Goal: Task Accomplishment & Management: Use online tool/utility

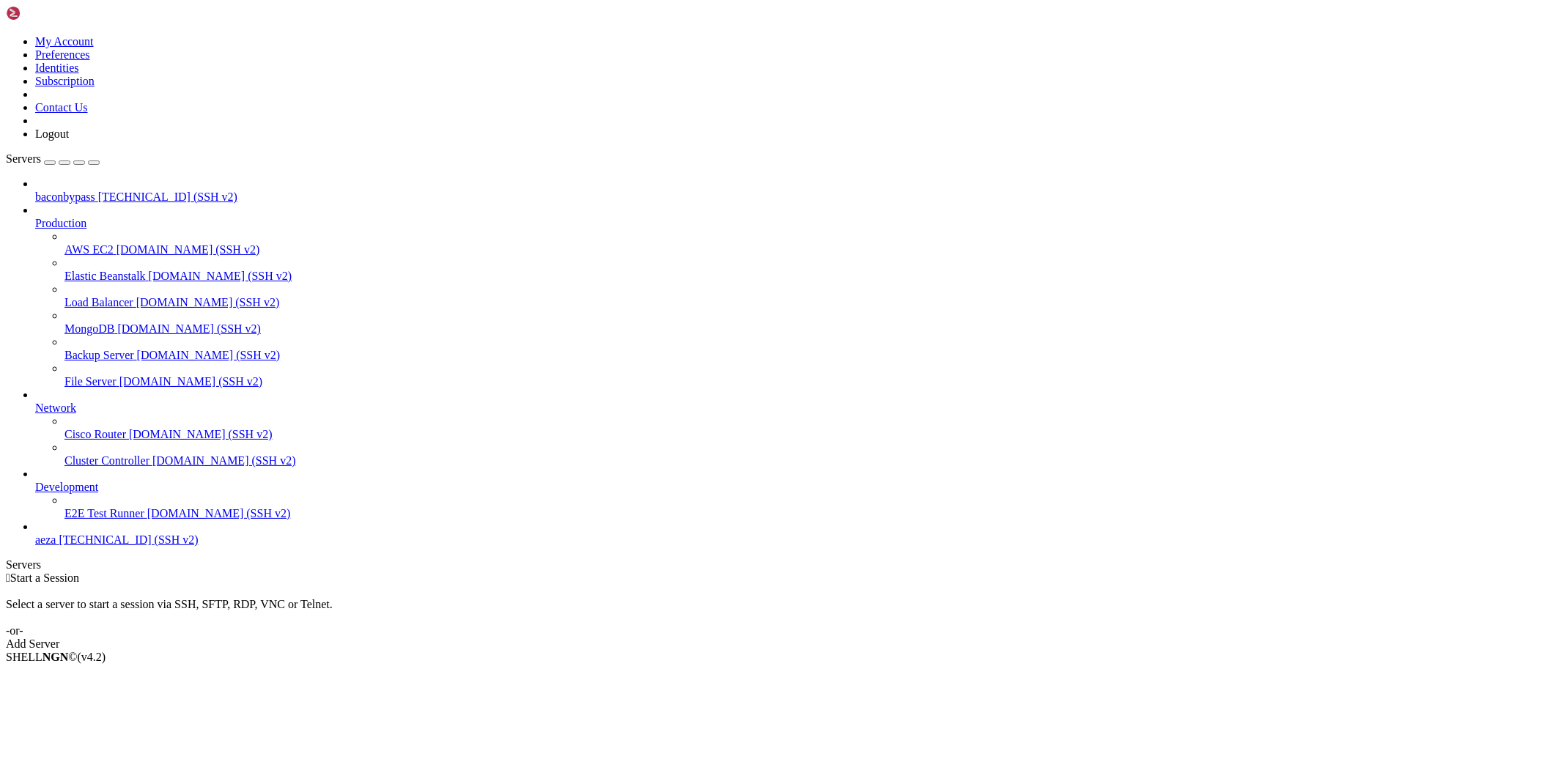
click at [98, 190] on span "[TECHNICAL_ID] (SSH v2)" at bounding box center [168, 196] width 139 height 12
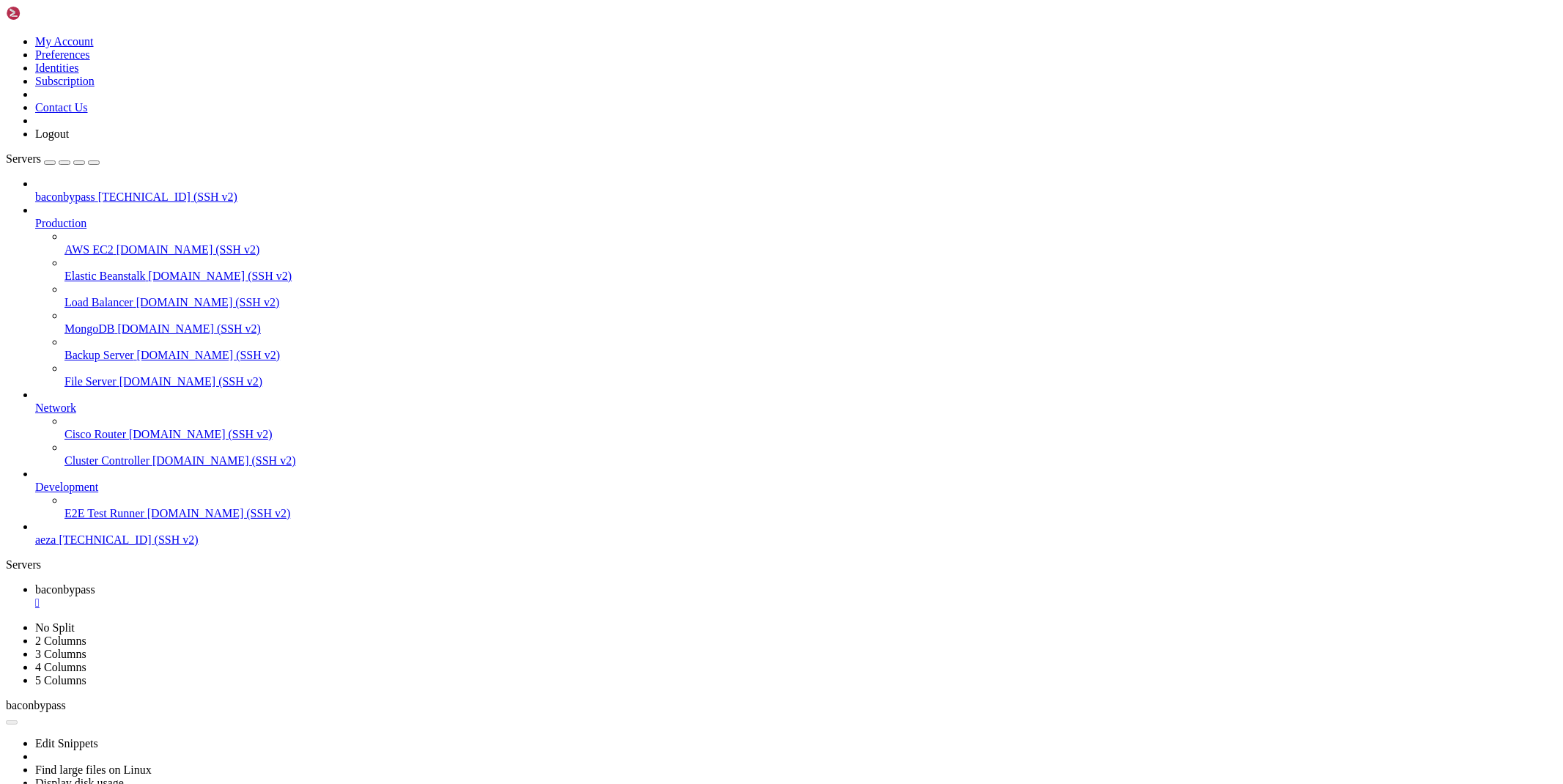
click at [282, 596] on div "" at bounding box center [796, 603] width 1522 height 13
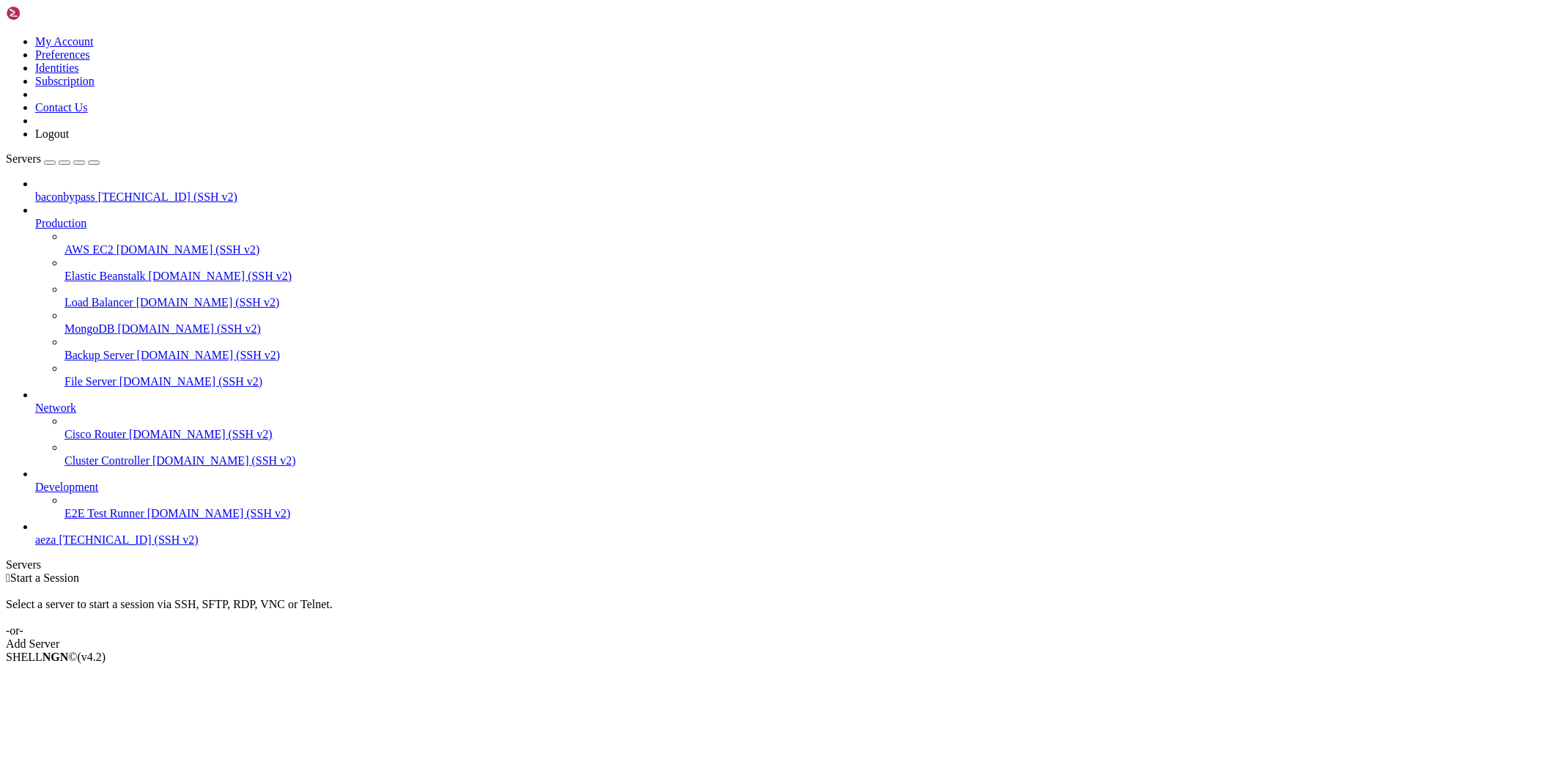
click at [94, 190] on span "baconbypass" at bounding box center [65, 196] width 60 height 12
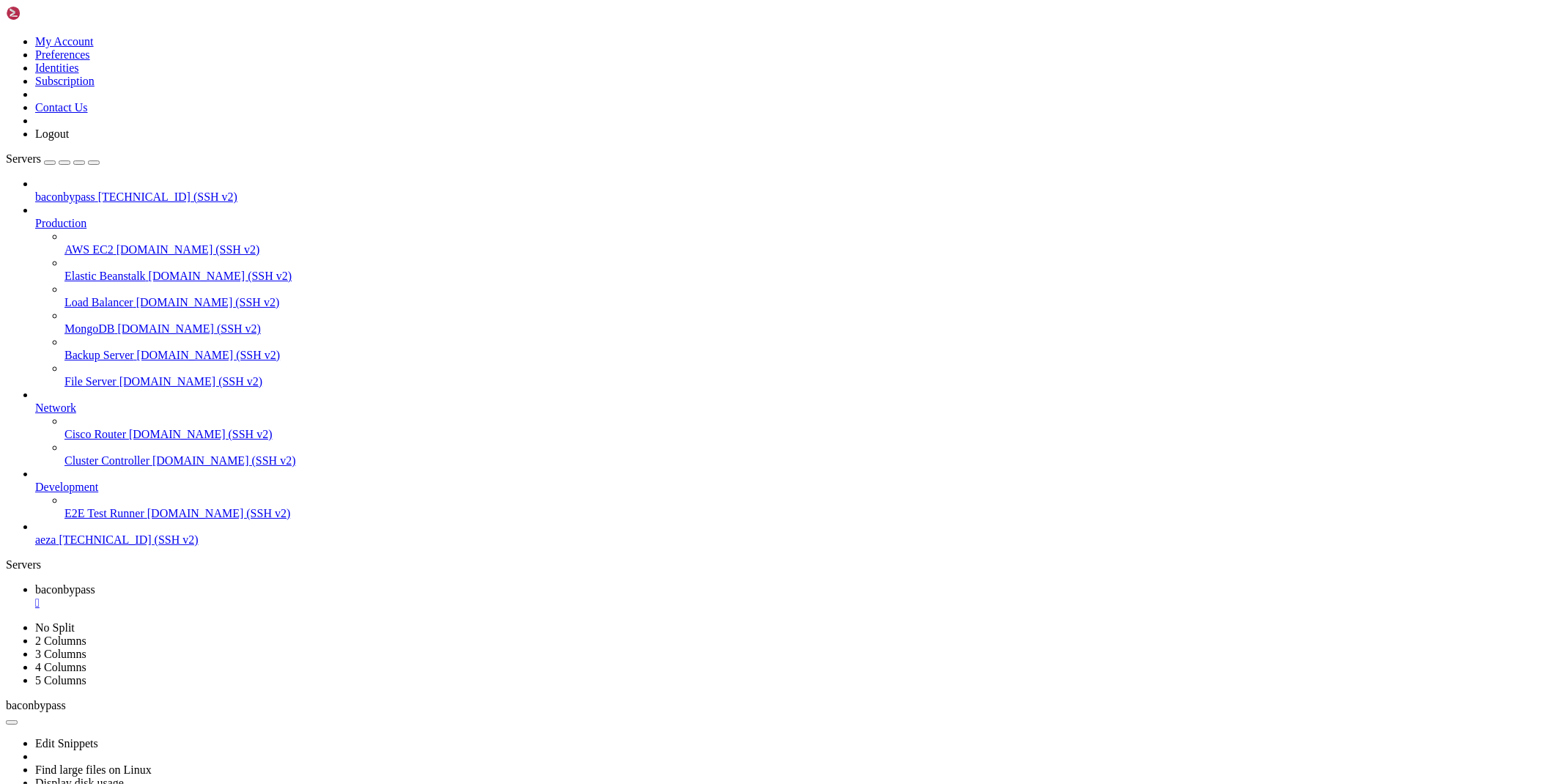
scroll to position [286, 0]
click at [284, 596] on div "" at bounding box center [796, 603] width 1522 height 13
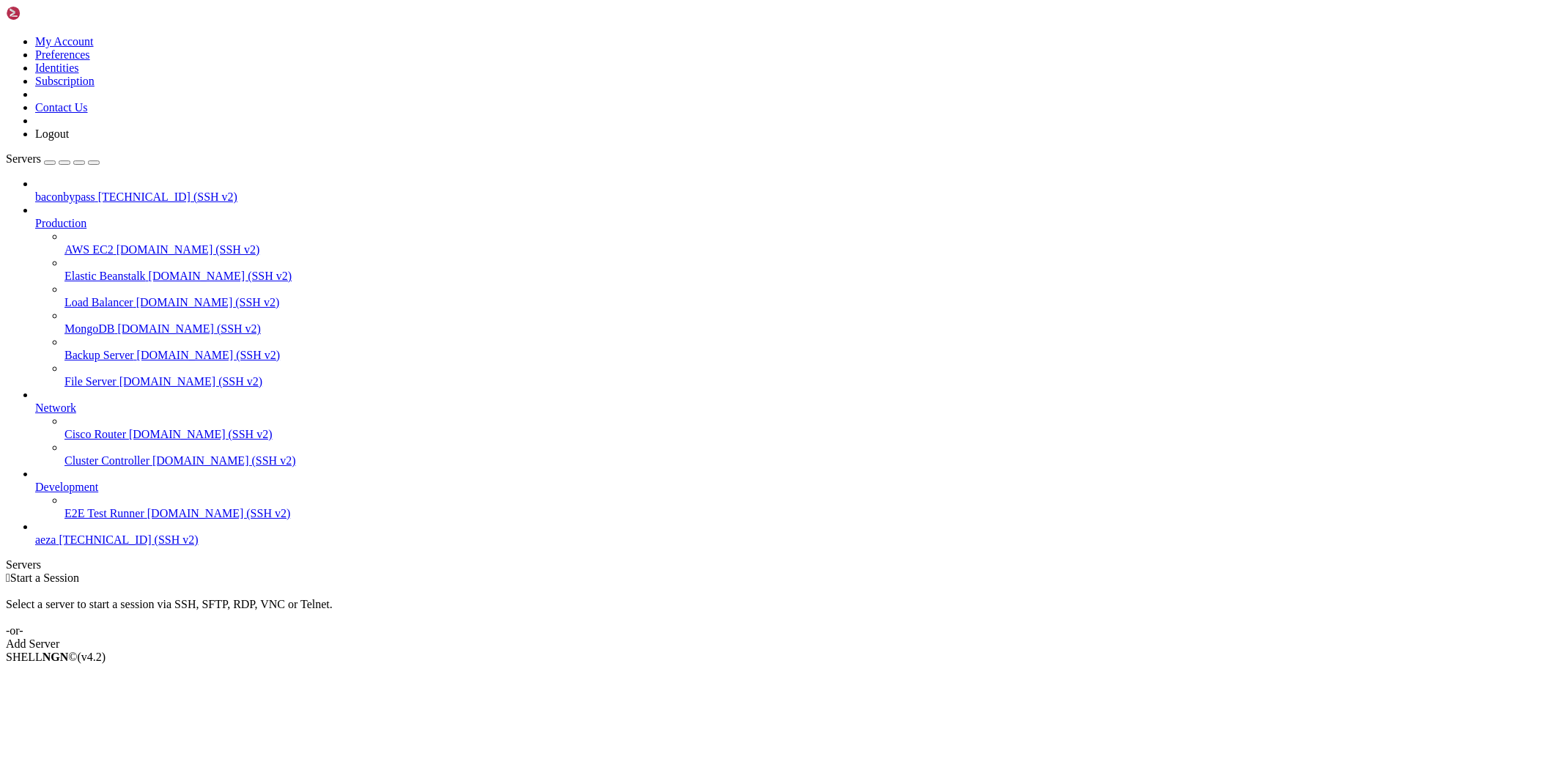
click at [98, 190] on span "[TECHNICAL_ID] (SSH v2)" at bounding box center [168, 196] width 139 height 12
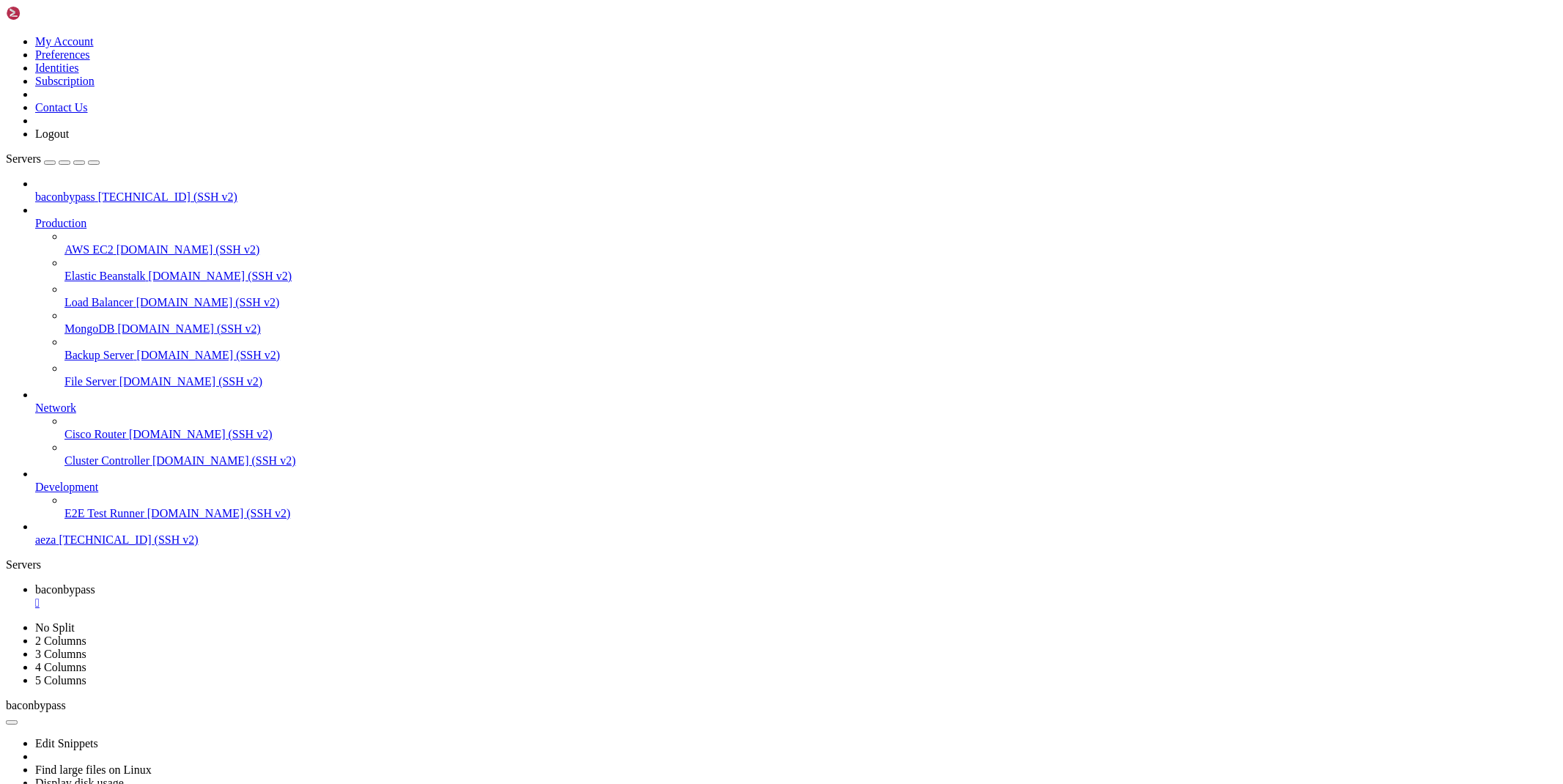
scroll to position [435, 0]
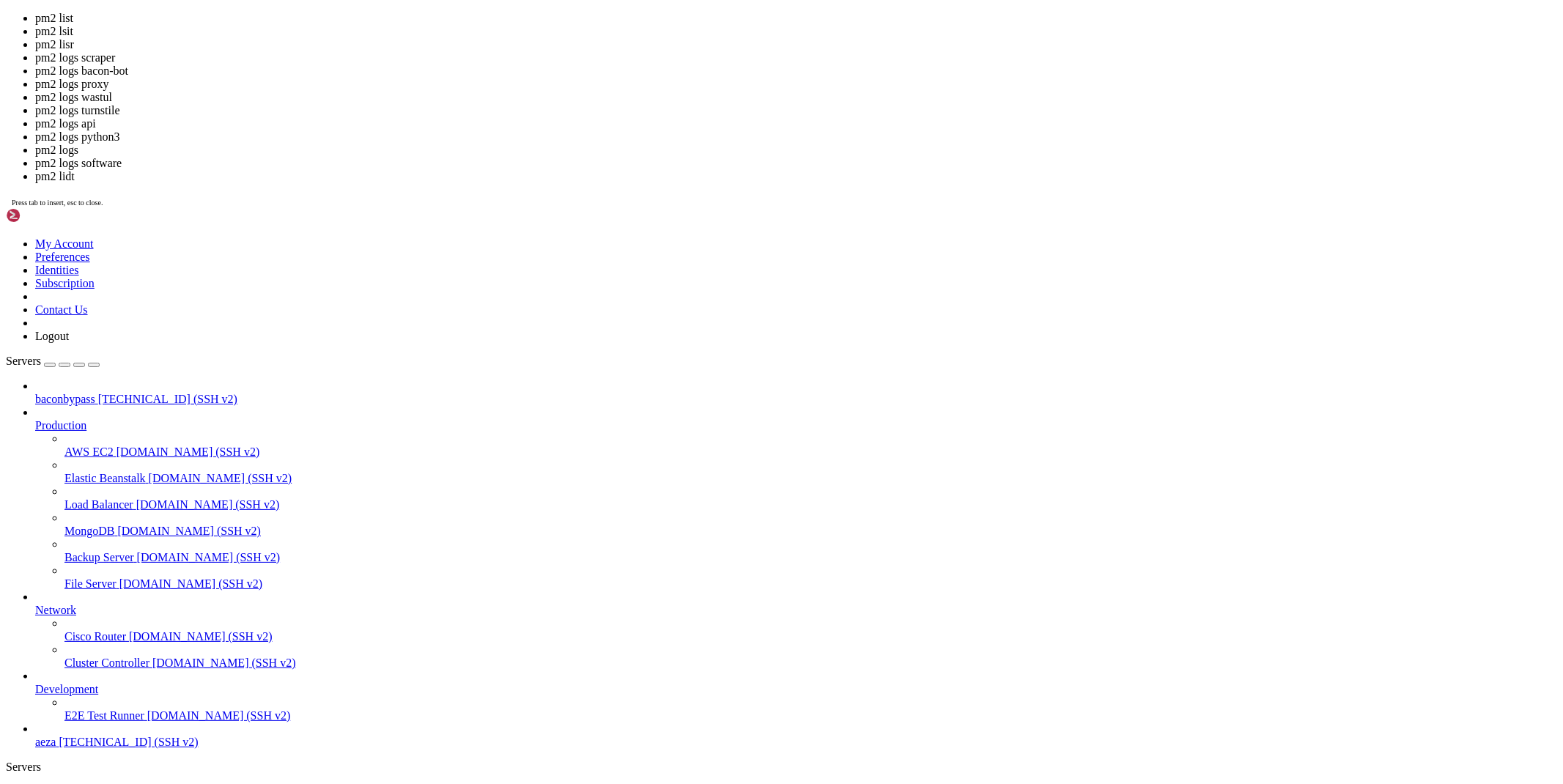
drag, startPoint x: 140, startPoint y: 1511, endPoint x: 374, endPoint y: 1512, distance: 234.0
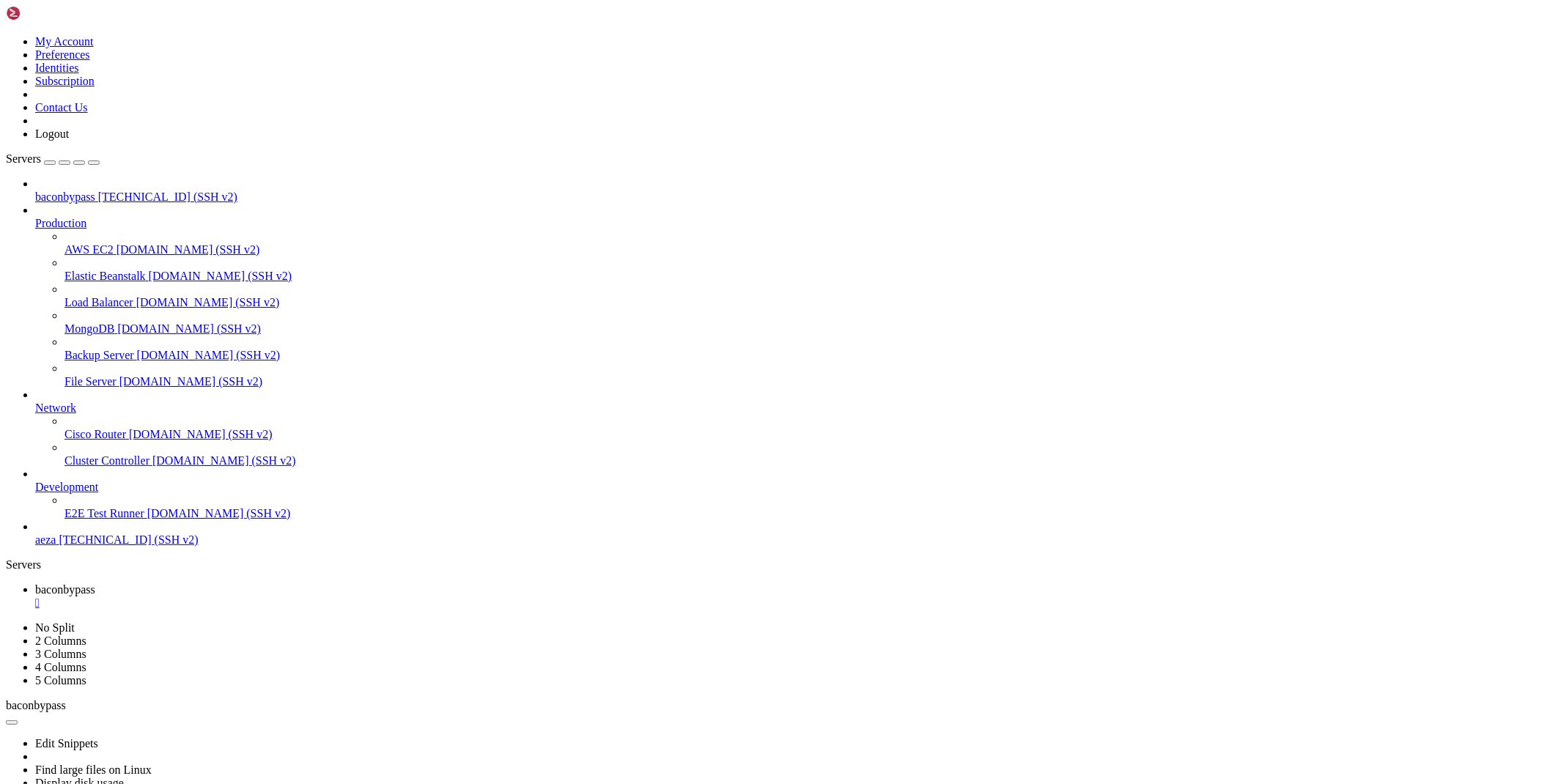
scroll to position [448, 0]
click at [289, 583] on link "baconbypass " at bounding box center [796, 597] width 1522 height 27
click at [286, 596] on div "" at bounding box center [796, 603] width 1522 height 13
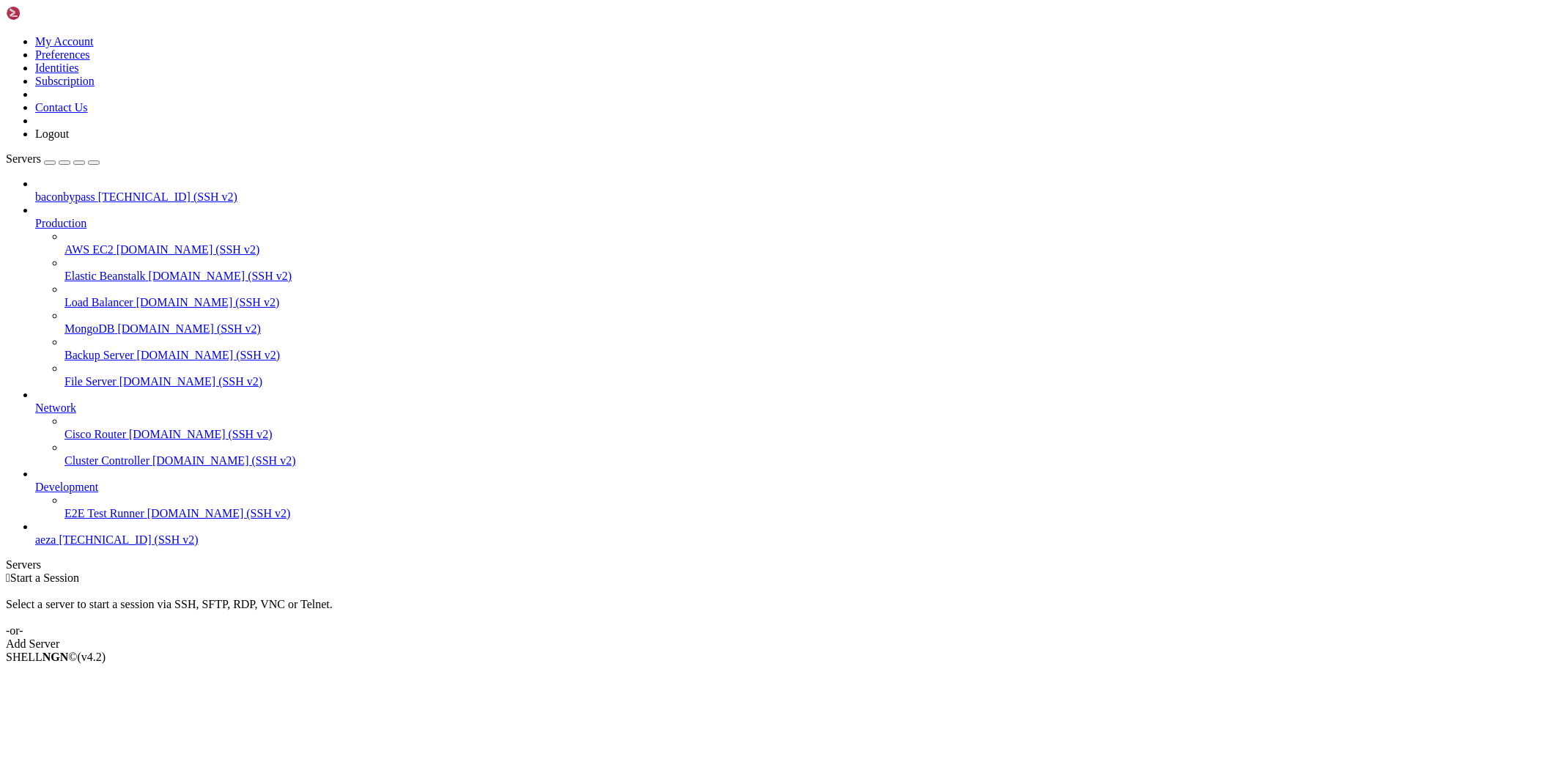
click at [83, 190] on span "baconbypass" at bounding box center [65, 196] width 60 height 12
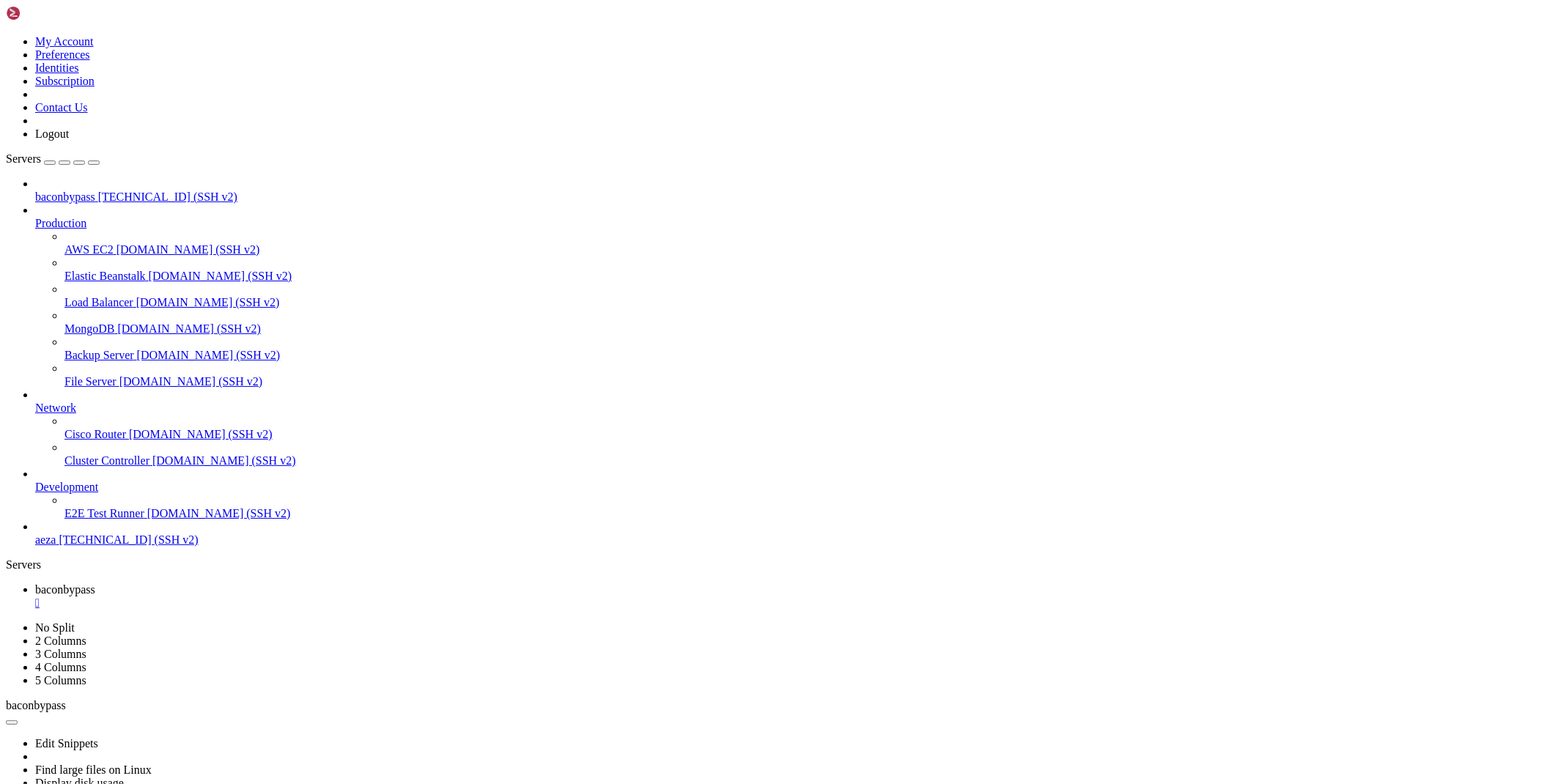
scroll to position [7846, 0]
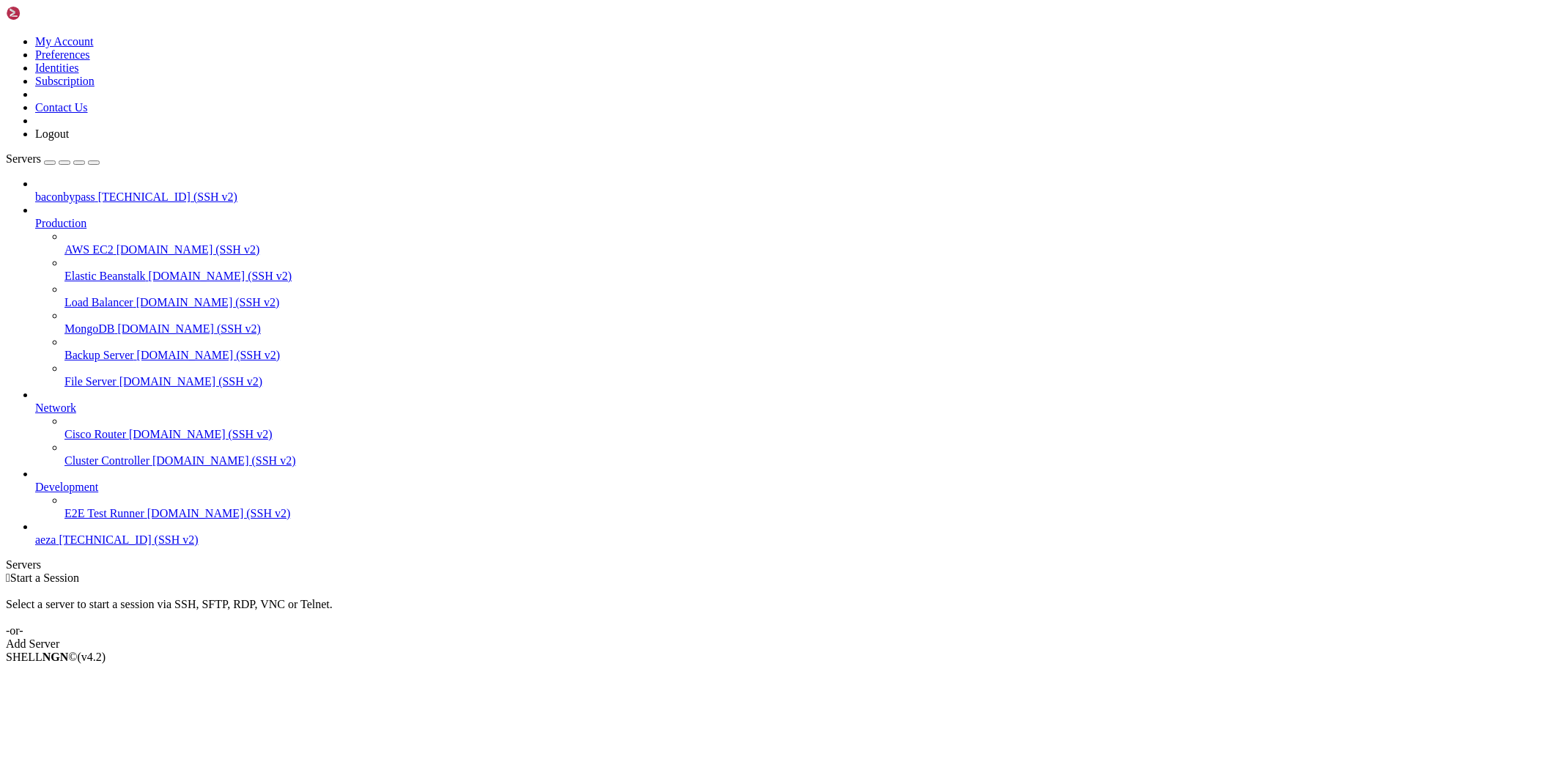
click at [63, 190] on span "baconbypass" at bounding box center [65, 196] width 60 height 12
click at [62, 190] on span "baconbypass" at bounding box center [65, 196] width 60 height 12
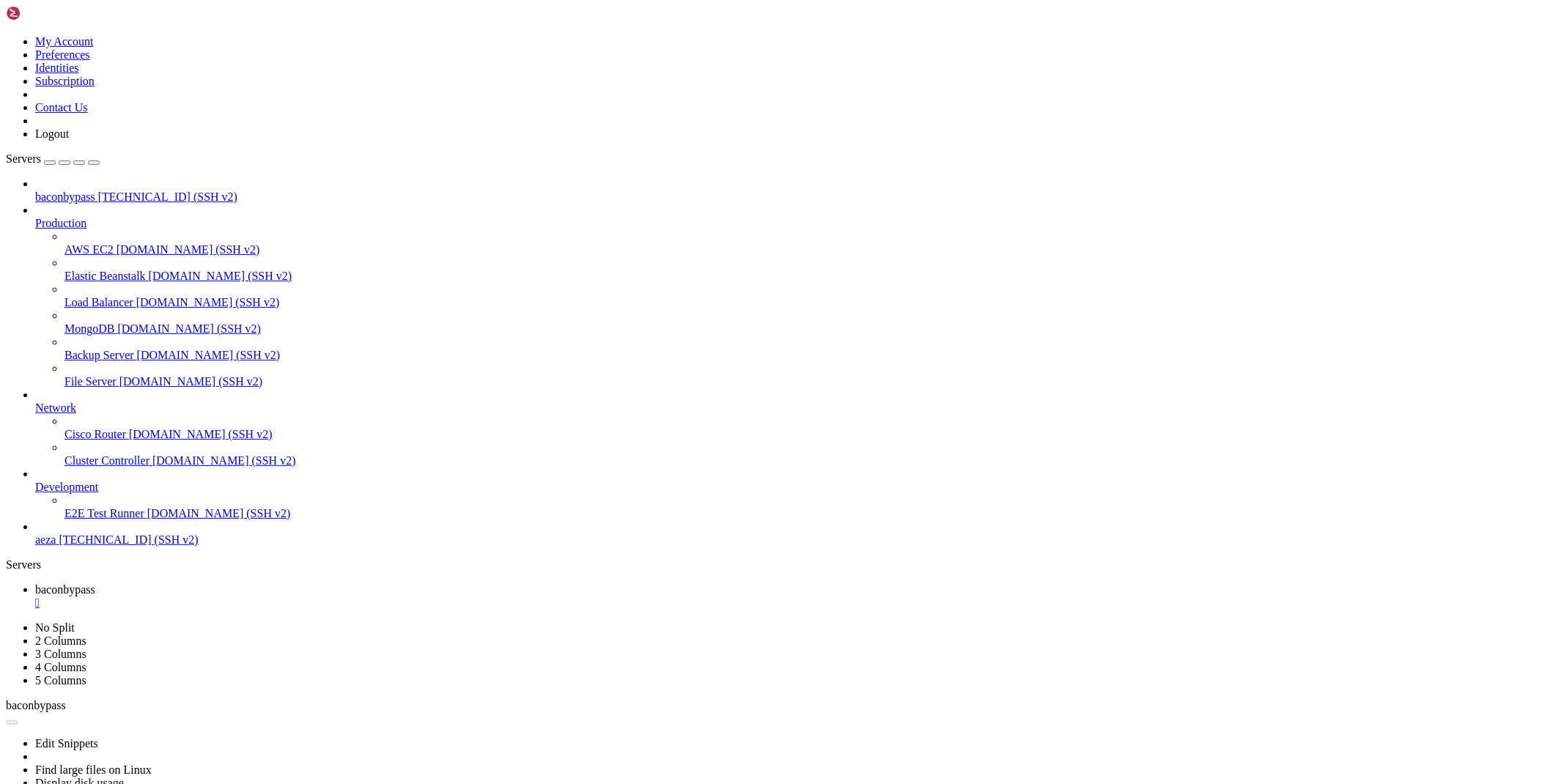
click at [284, 596] on div "" at bounding box center [796, 603] width 1522 height 13
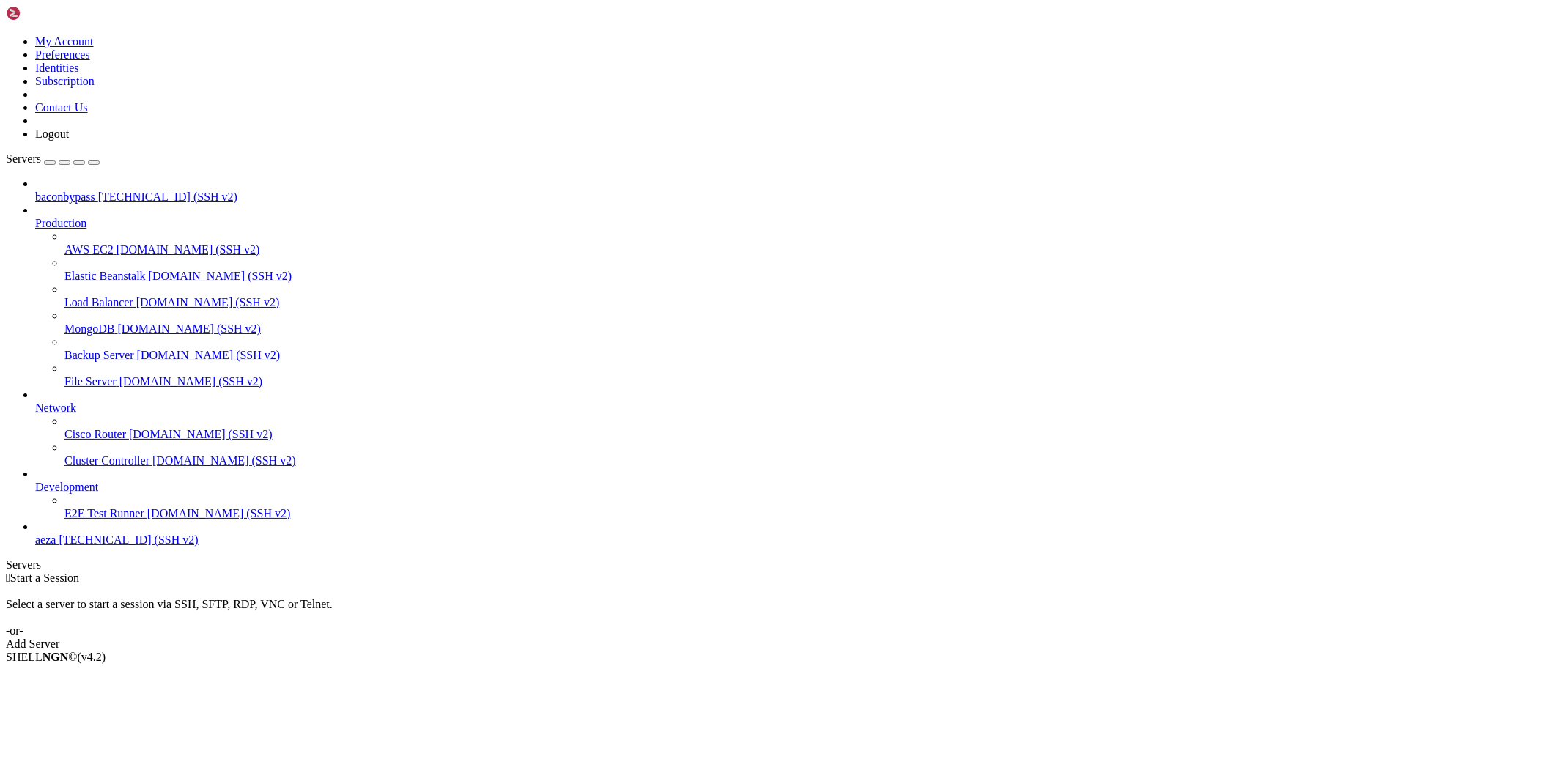
click at [96, 190] on span "baconbypass" at bounding box center [65, 196] width 60 height 12
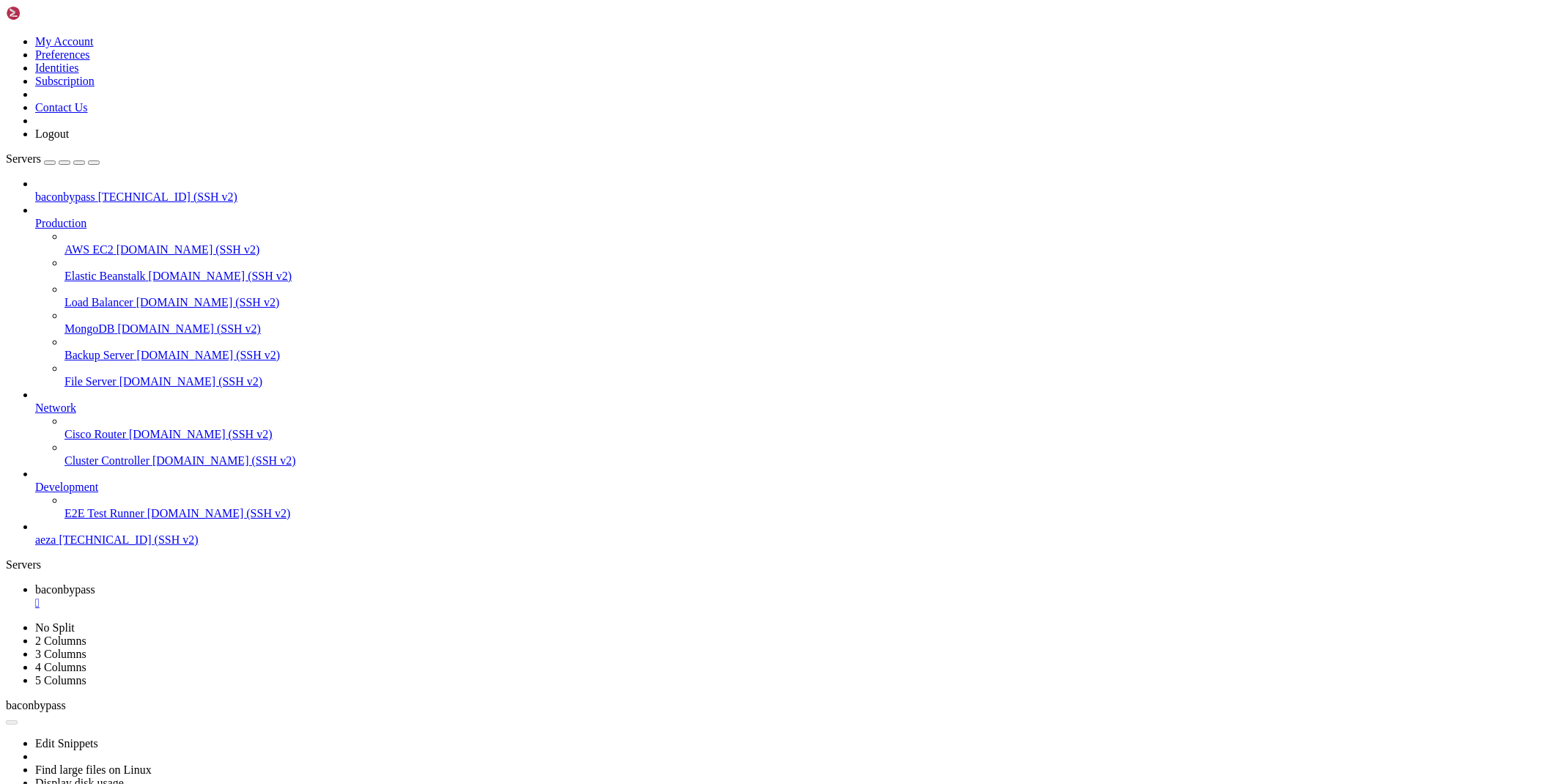
click at [286, 596] on div "" at bounding box center [796, 603] width 1522 height 13
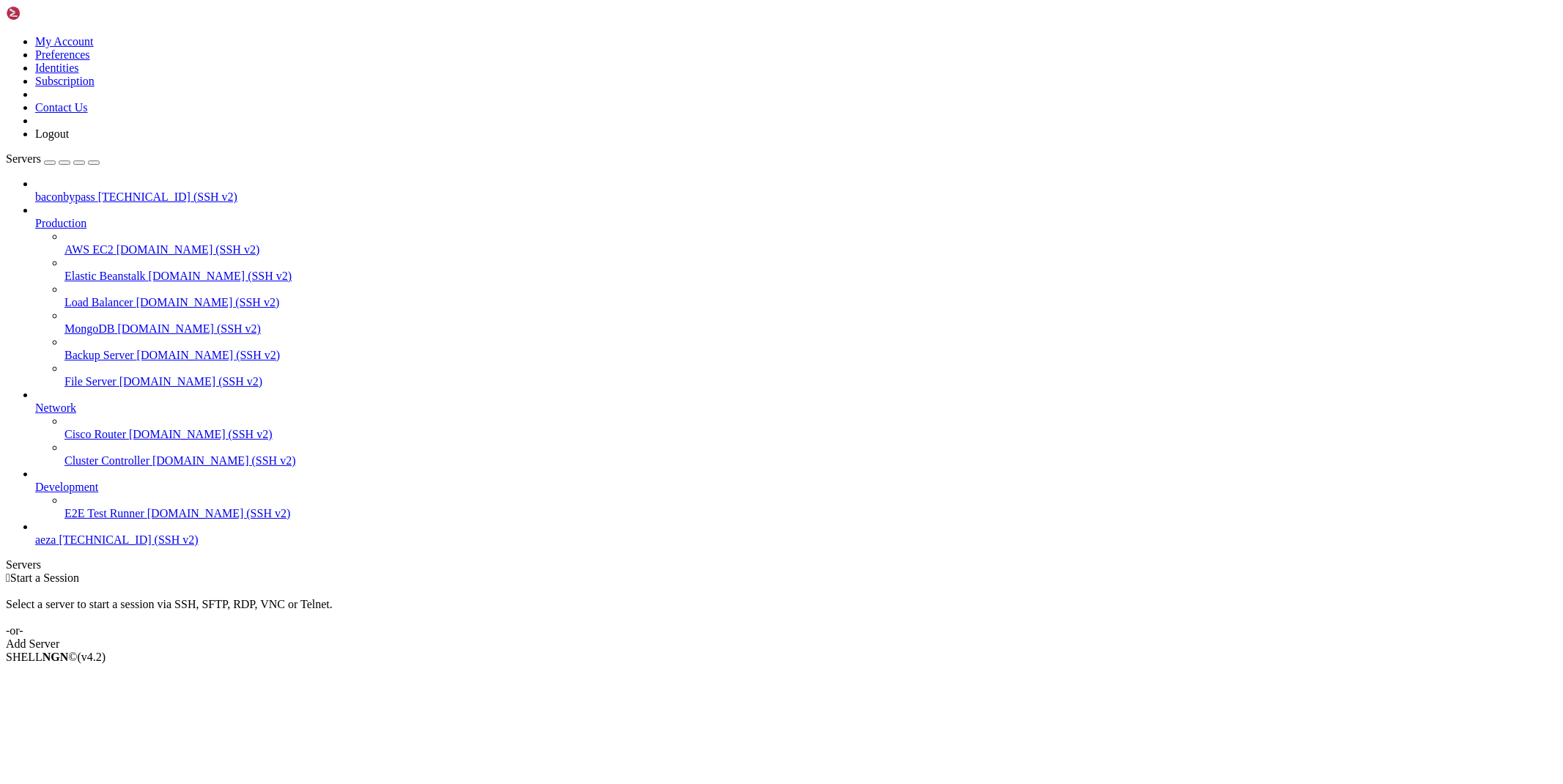
click at [98, 190] on span "[TECHNICAL_ID] (SSH v2)" at bounding box center [168, 196] width 139 height 12
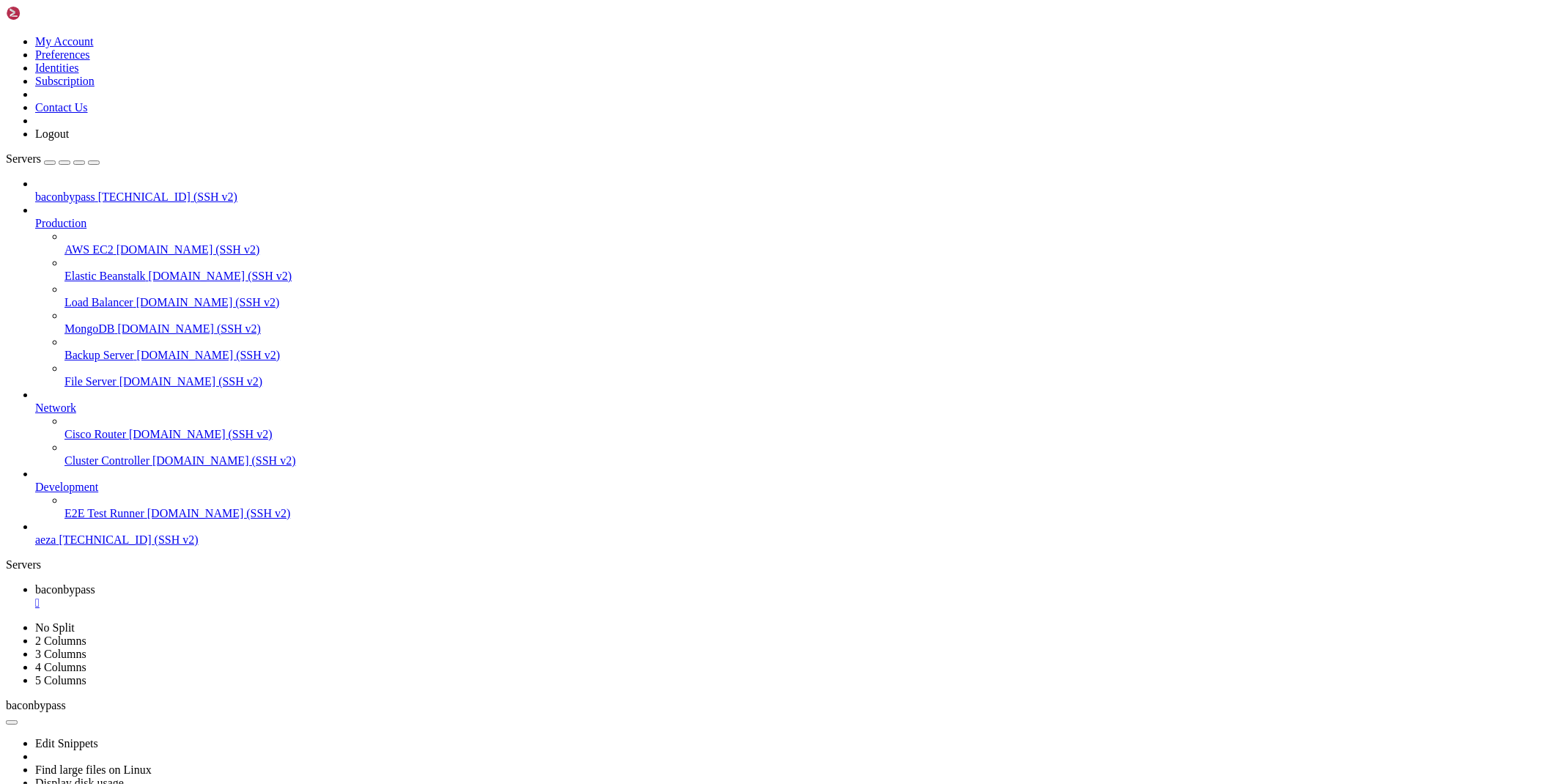
scroll to position [99, 0]
